Goal: Navigation & Orientation: Find specific page/section

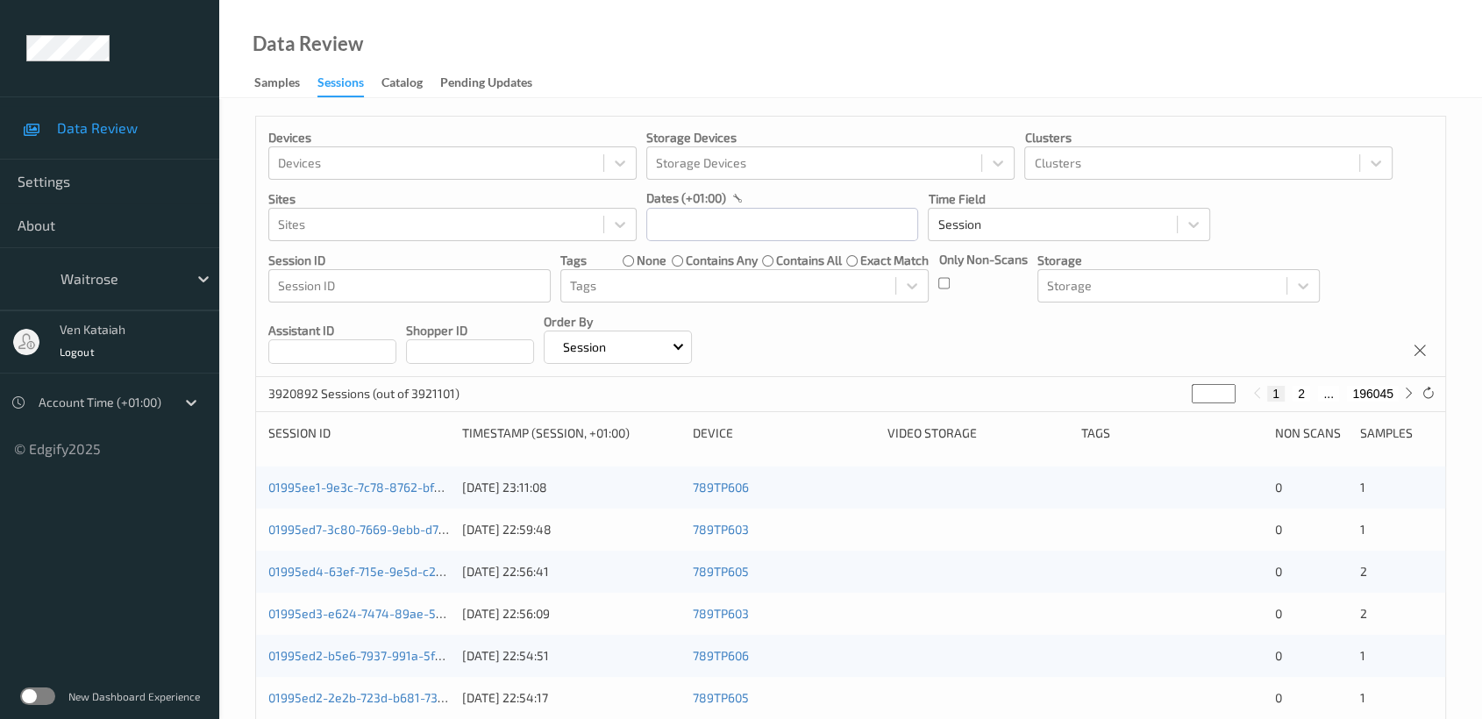
click at [42, 551] on label at bounding box center [37, 696] width 35 height 18
